Goal: Task Accomplishment & Management: Manage account settings

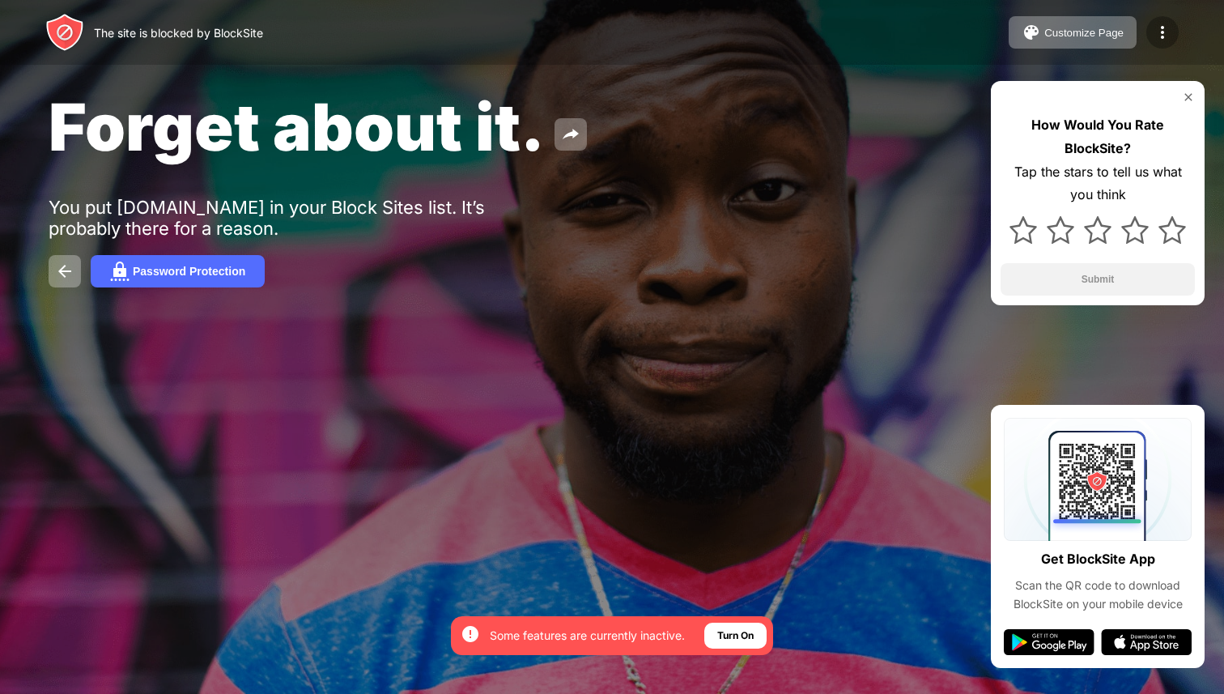
click at [1168, 28] on img at bounding box center [1162, 32] width 19 height 19
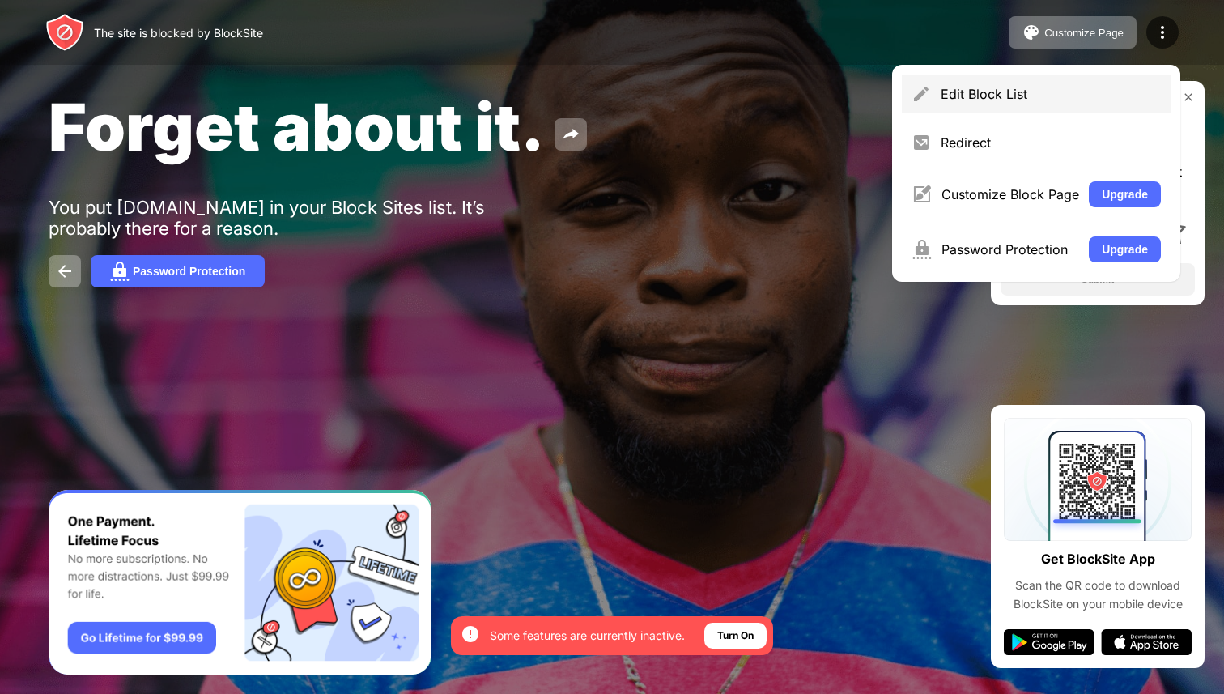
click at [1011, 92] on div "Edit Block List" at bounding box center [1051, 94] width 220 height 16
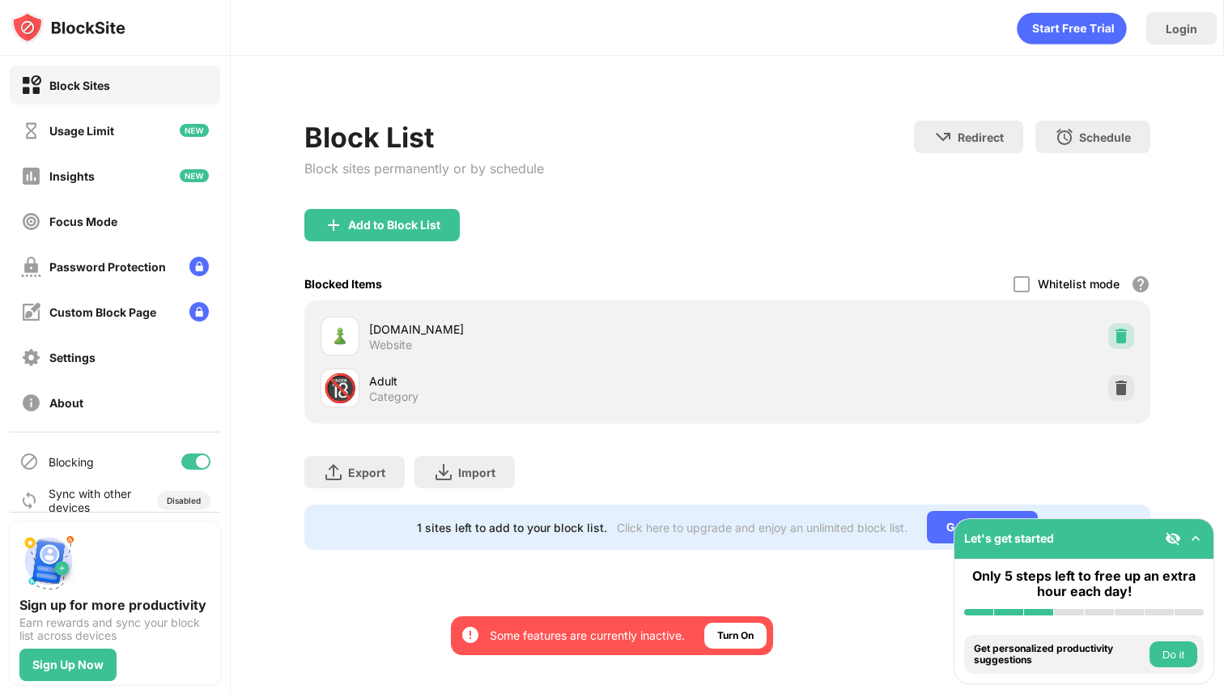
click at [1127, 339] on img at bounding box center [1121, 336] width 16 height 16
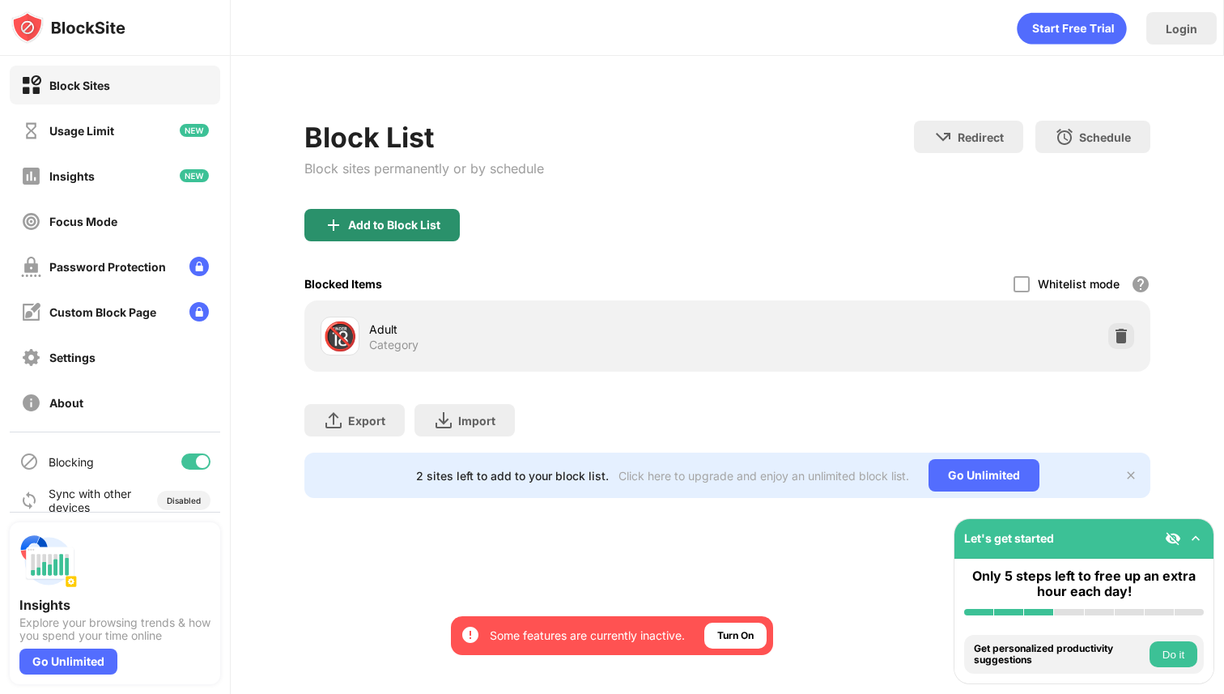
click at [386, 231] on div "Add to Block List" at bounding box center [394, 225] width 92 height 13
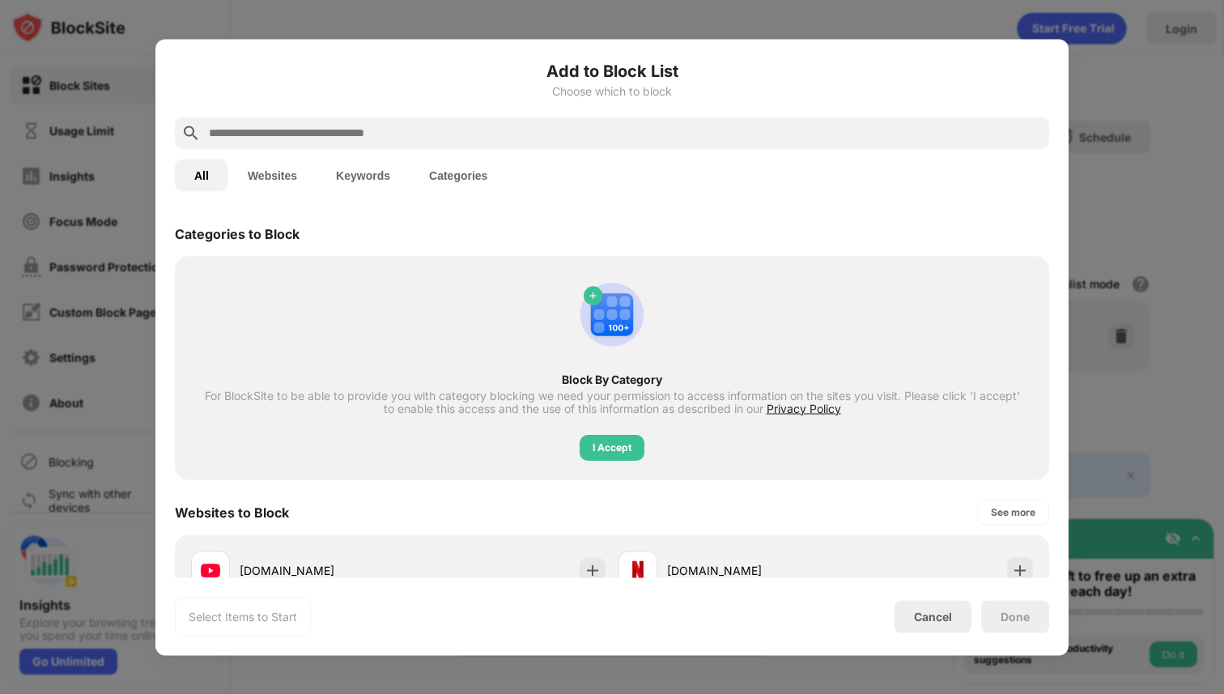
click at [339, 130] on input "text" at bounding box center [625, 132] width 836 height 19
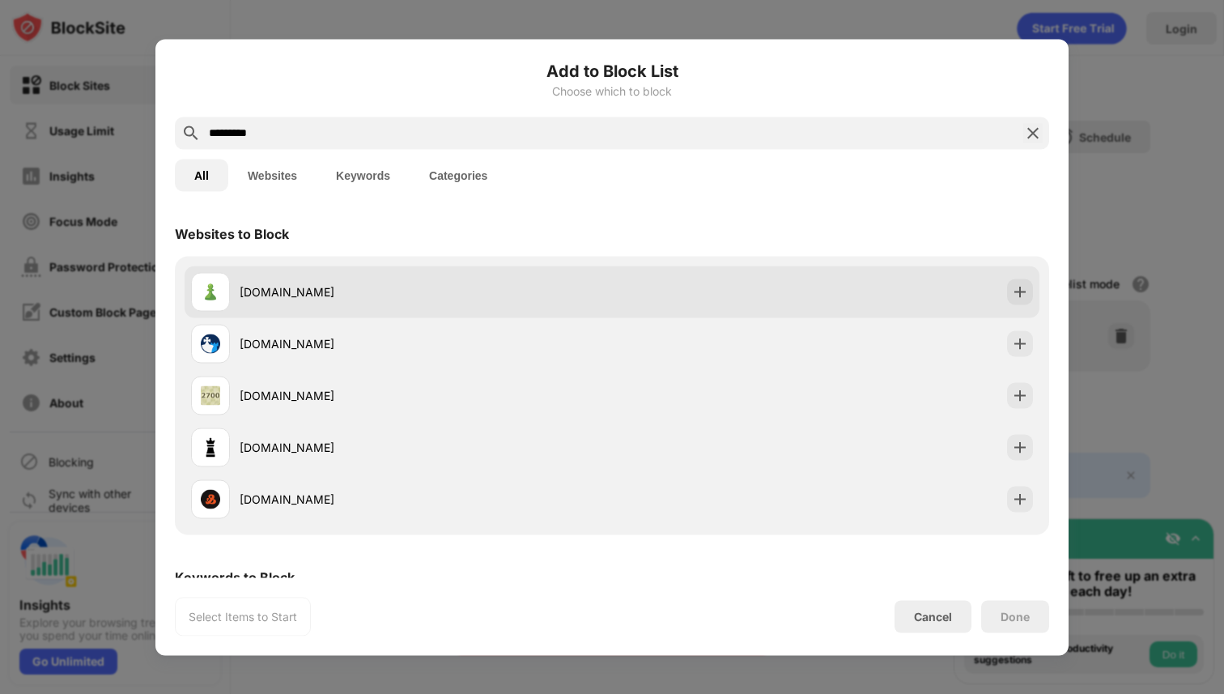
type input "*********"
click at [1015, 298] on img at bounding box center [1020, 291] width 16 height 16
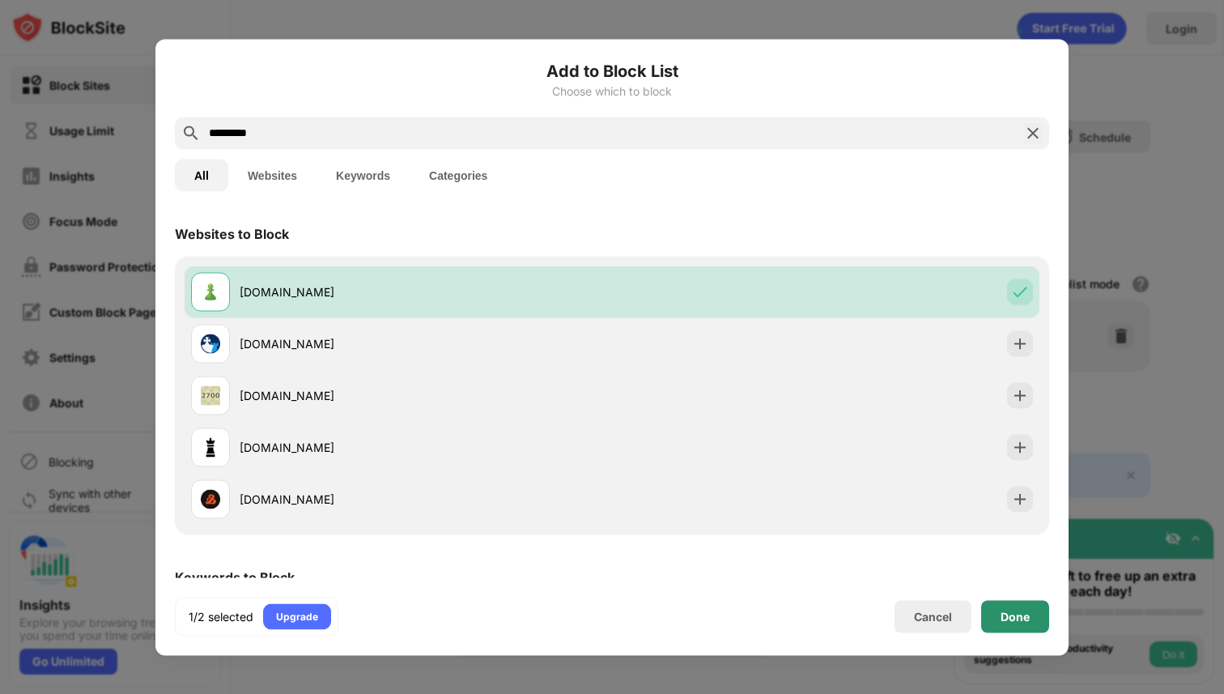
click at [1003, 608] on div "Done" at bounding box center [1015, 616] width 68 height 32
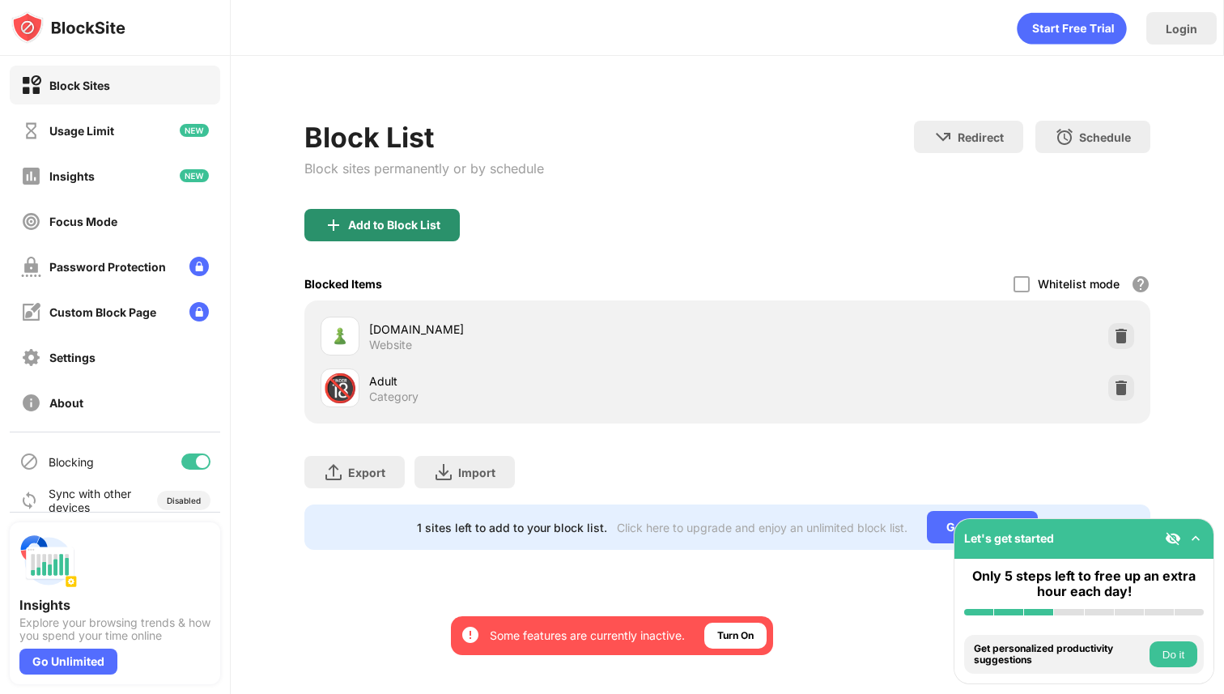
click at [364, 233] on div "Add to Block List" at bounding box center [381, 225] width 155 height 32
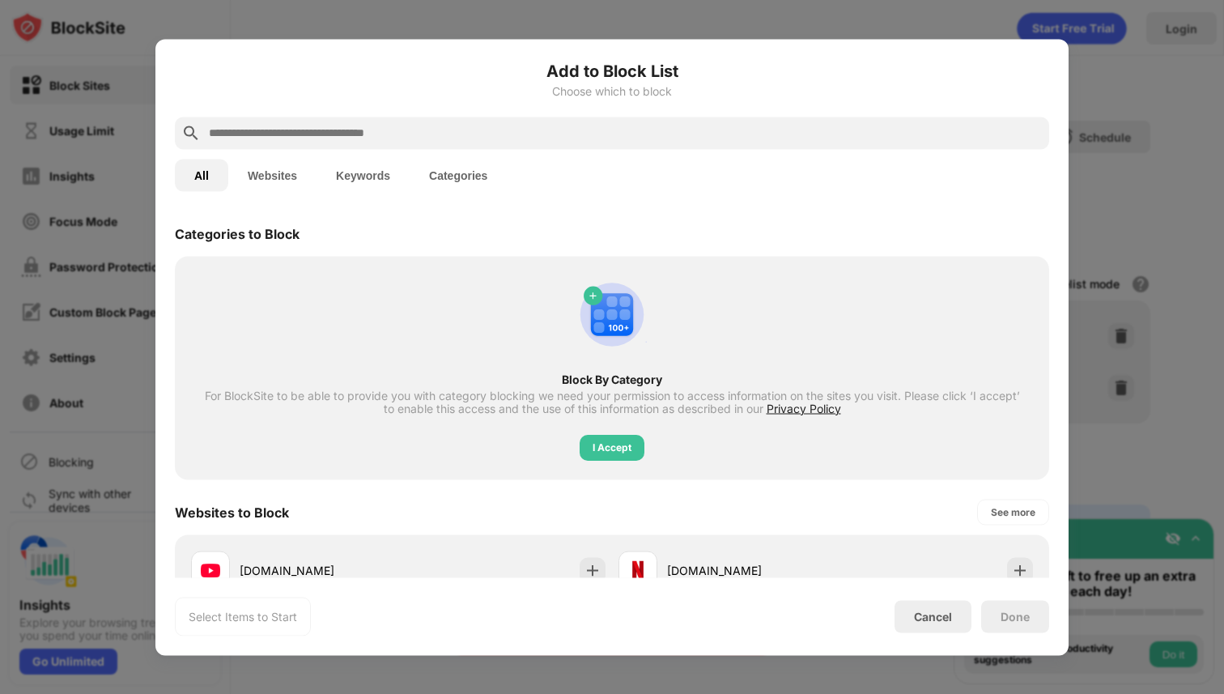
click at [375, 132] on input "text" at bounding box center [625, 132] width 836 height 19
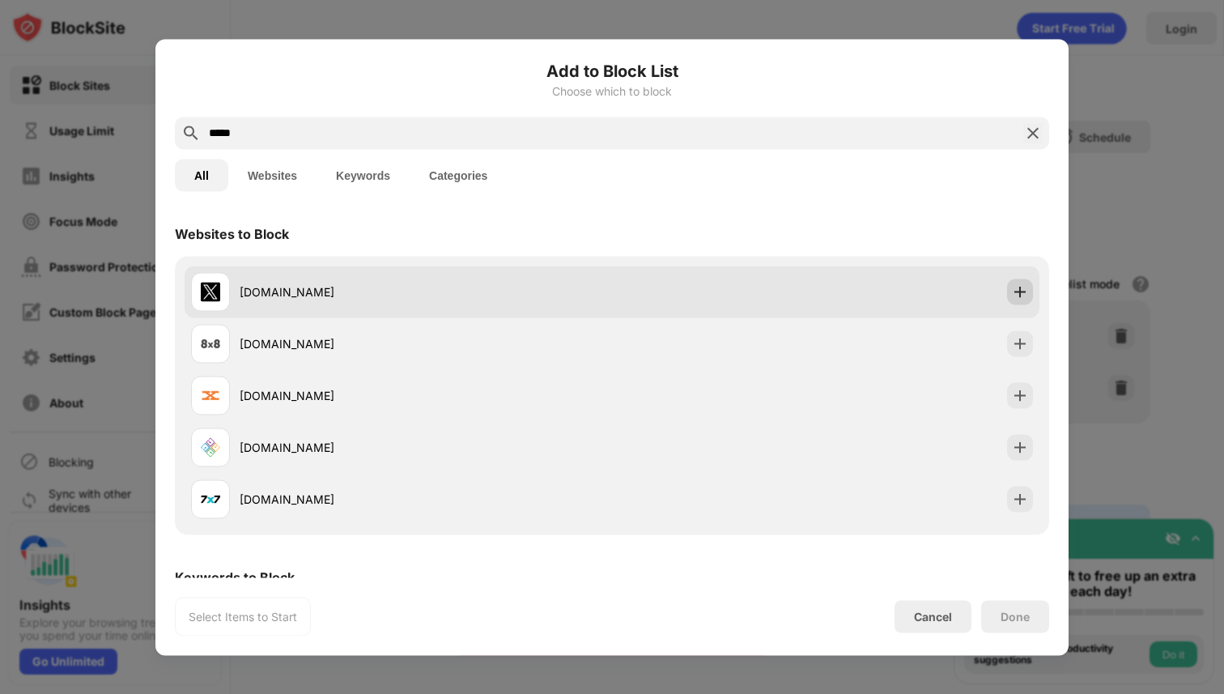
type input "*****"
click at [1018, 299] on img at bounding box center [1020, 291] width 16 height 16
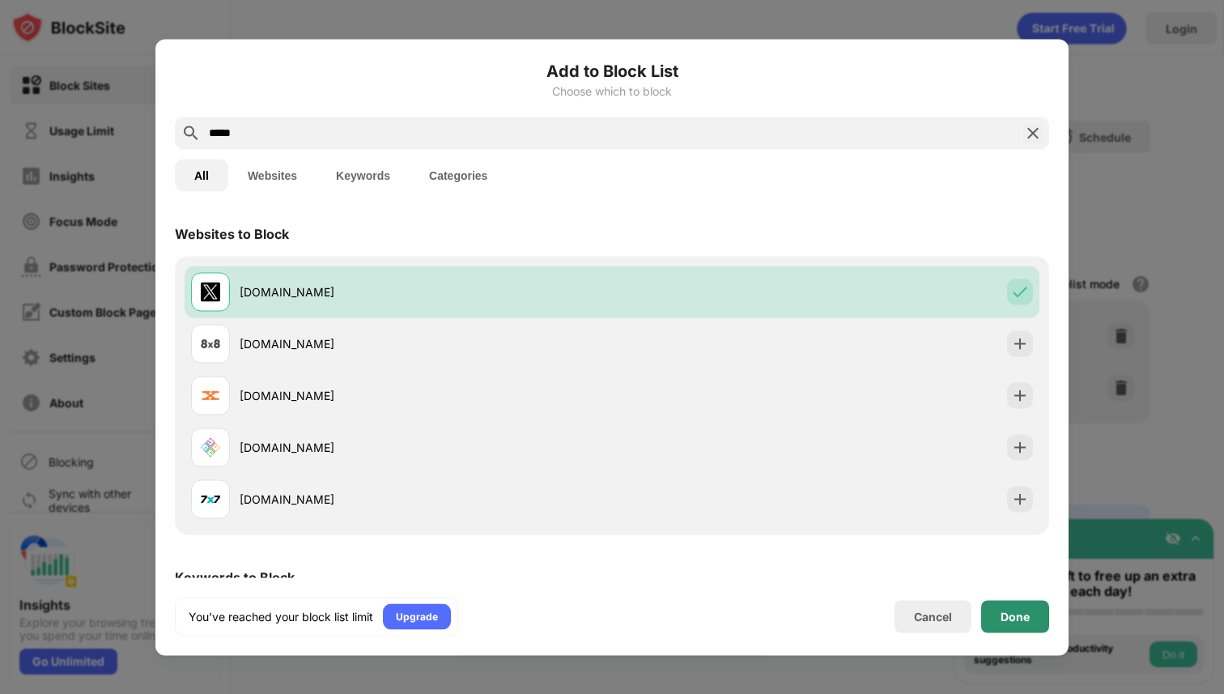
click at [1023, 615] on div "Done" at bounding box center [1015, 616] width 29 height 13
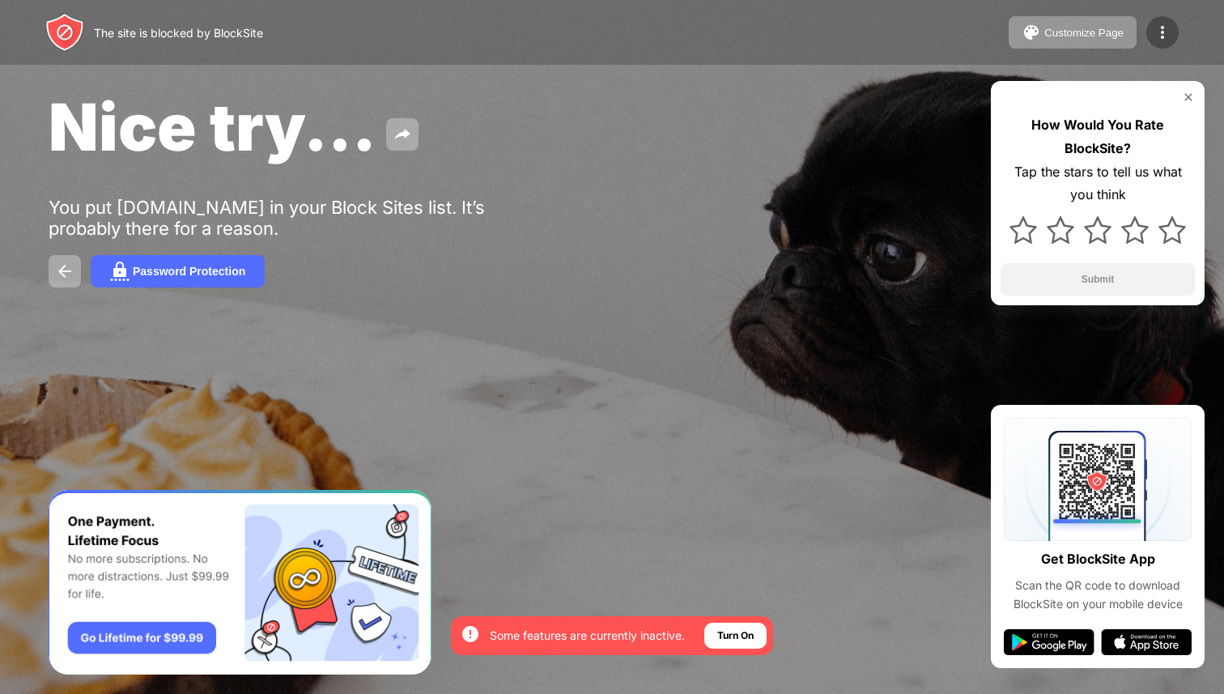
click at [1164, 30] on img at bounding box center [1162, 32] width 19 height 19
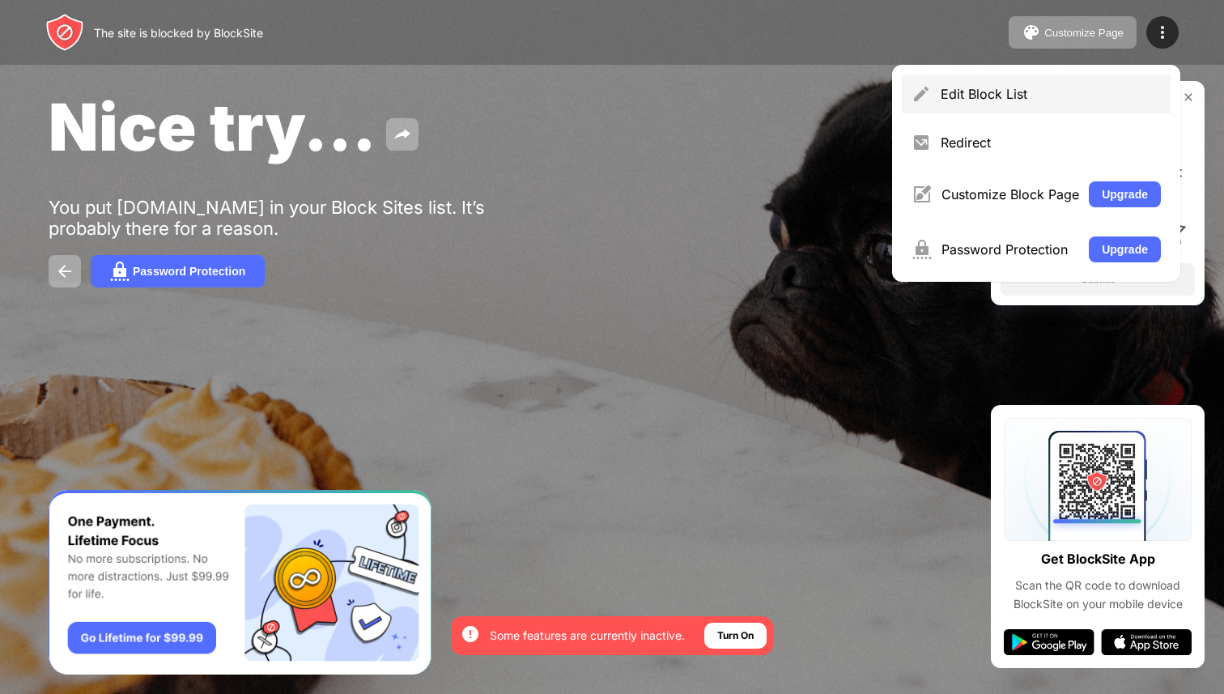
click at [994, 96] on div "Edit Block List" at bounding box center [1051, 94] width 220 height 16
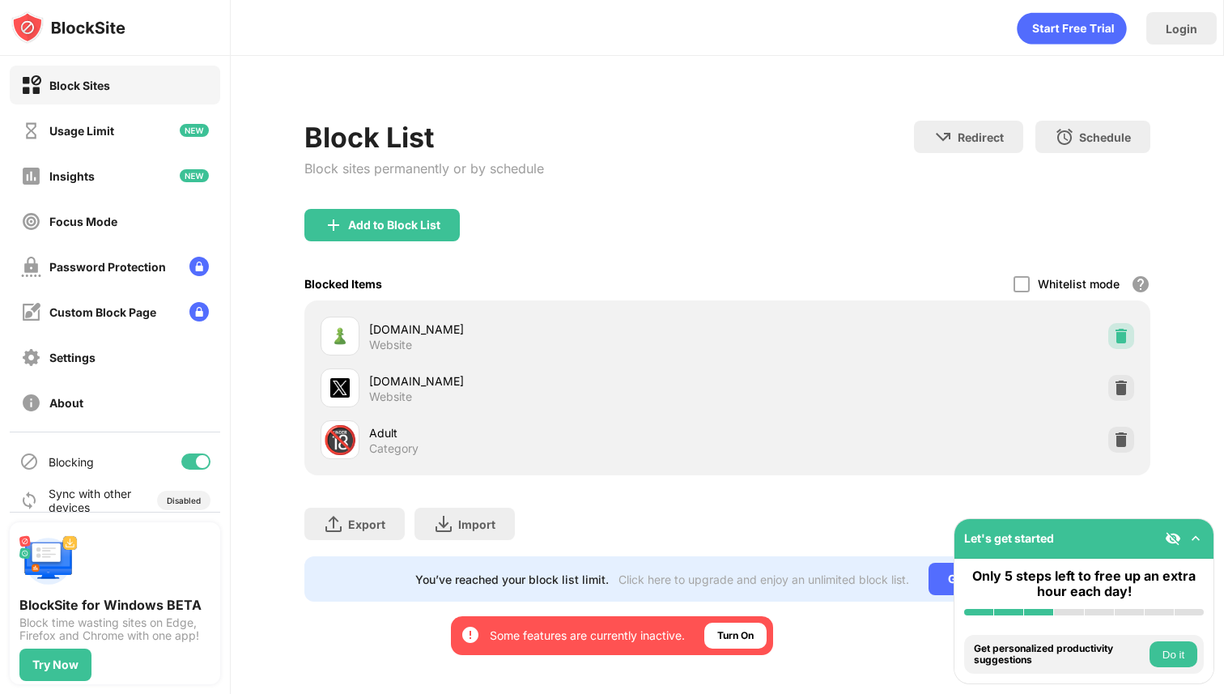
click at [1124, 338] on img at bounding box center [1121, 336] width 16 height 16
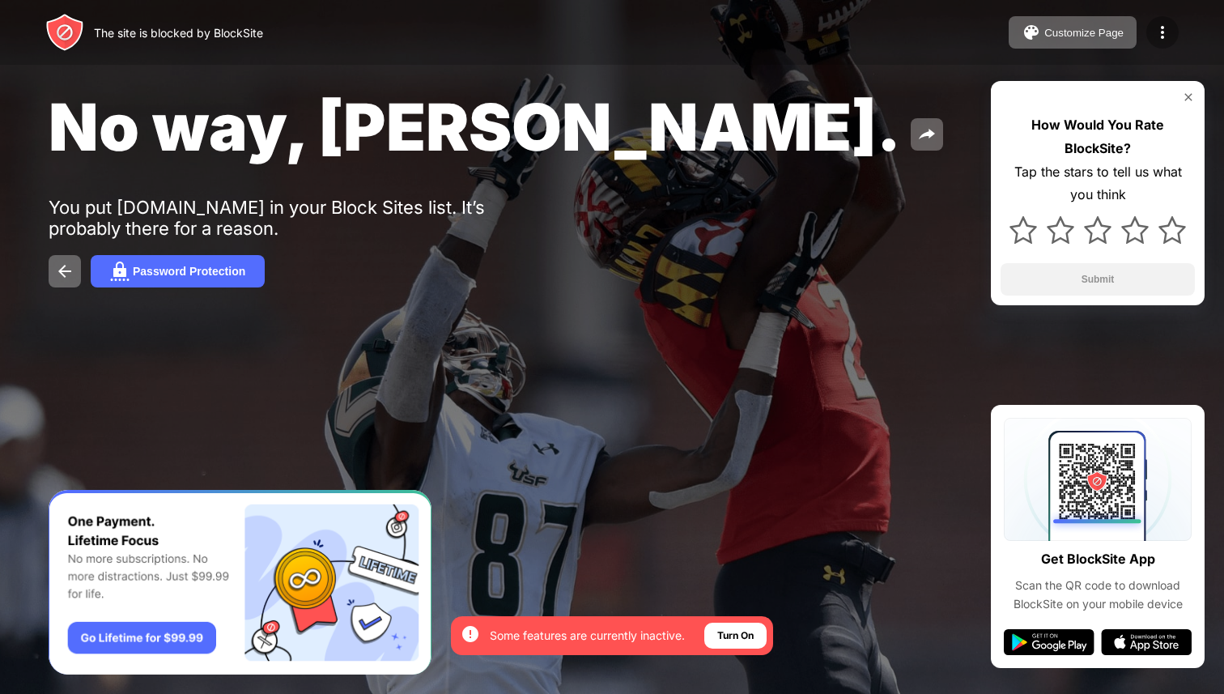
click at [1164, 32] on img at bounding box center [1162, 32] width 19 height 19
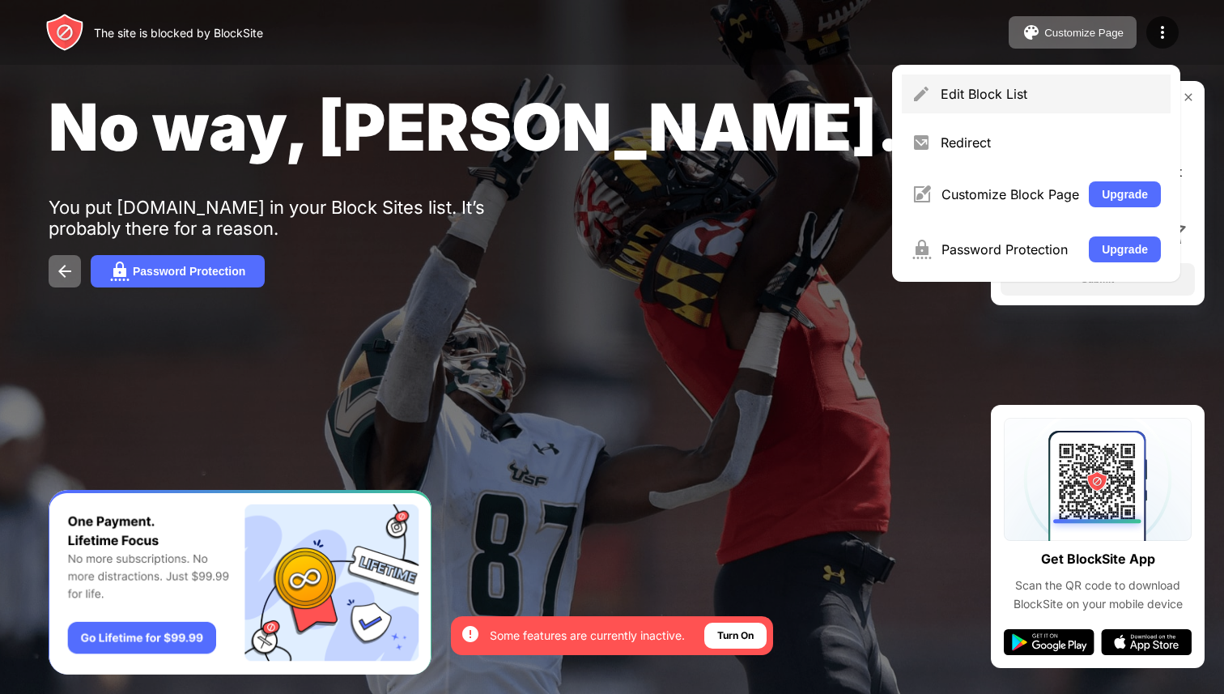
click at [992, 92] on div "Edit Block List" at bounding box center [1051, 94] width 220 height 16
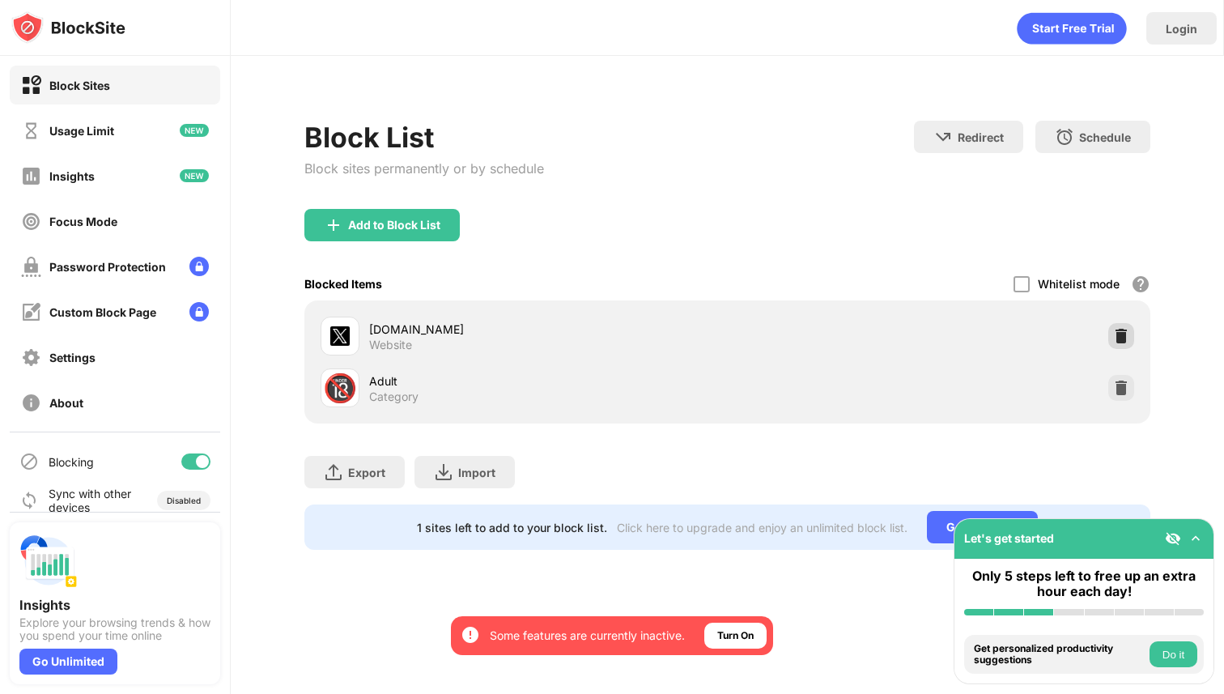
click at [1122, 332] on img at bounding box center [1121, 336] width 16 height 16
